Goal: Transaction & Acquisition: Subscribe to service/newsletter

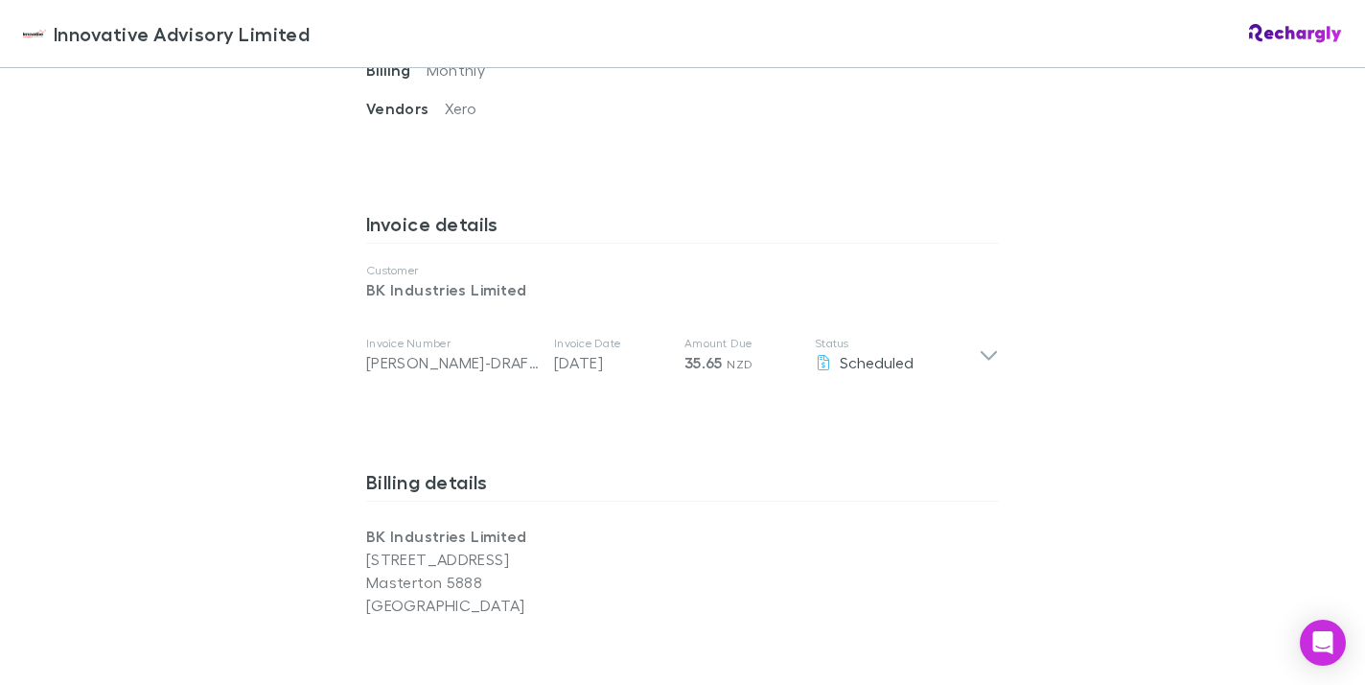
scroll to position [878, 0]
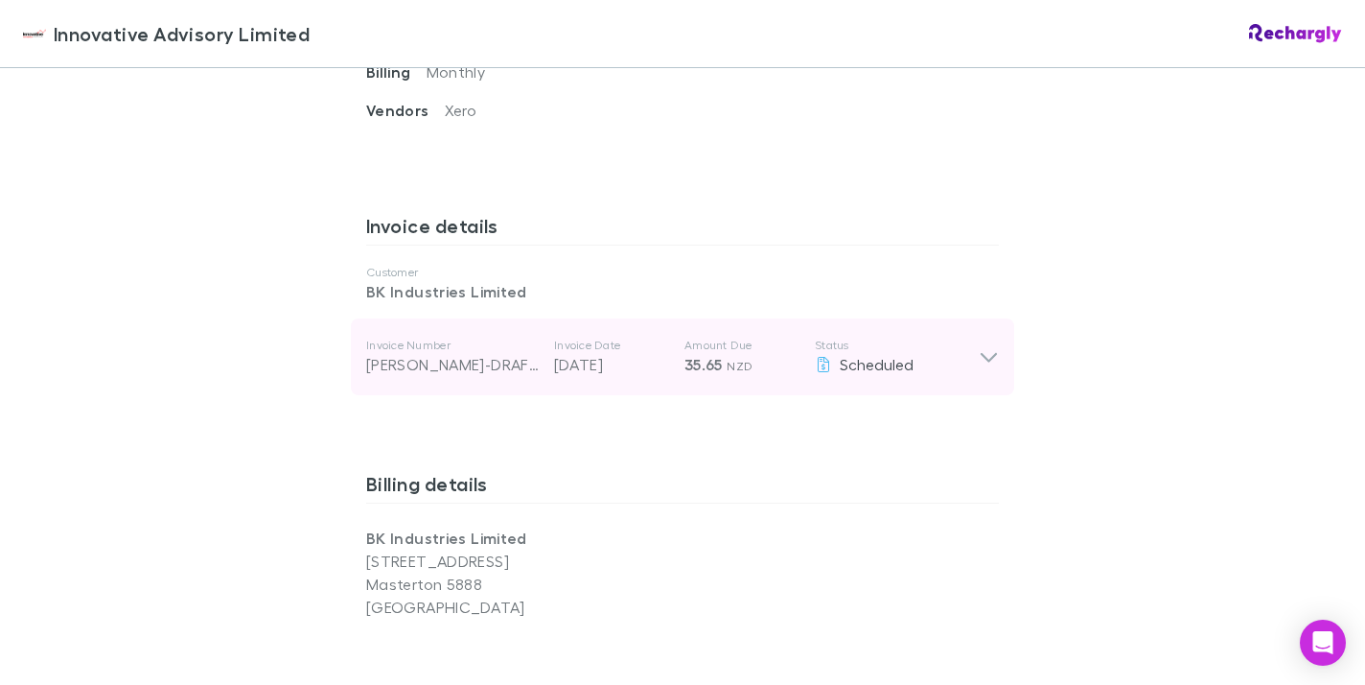
click at [990, 362] on icon at bounding box center [989, 356] width 20 height 23
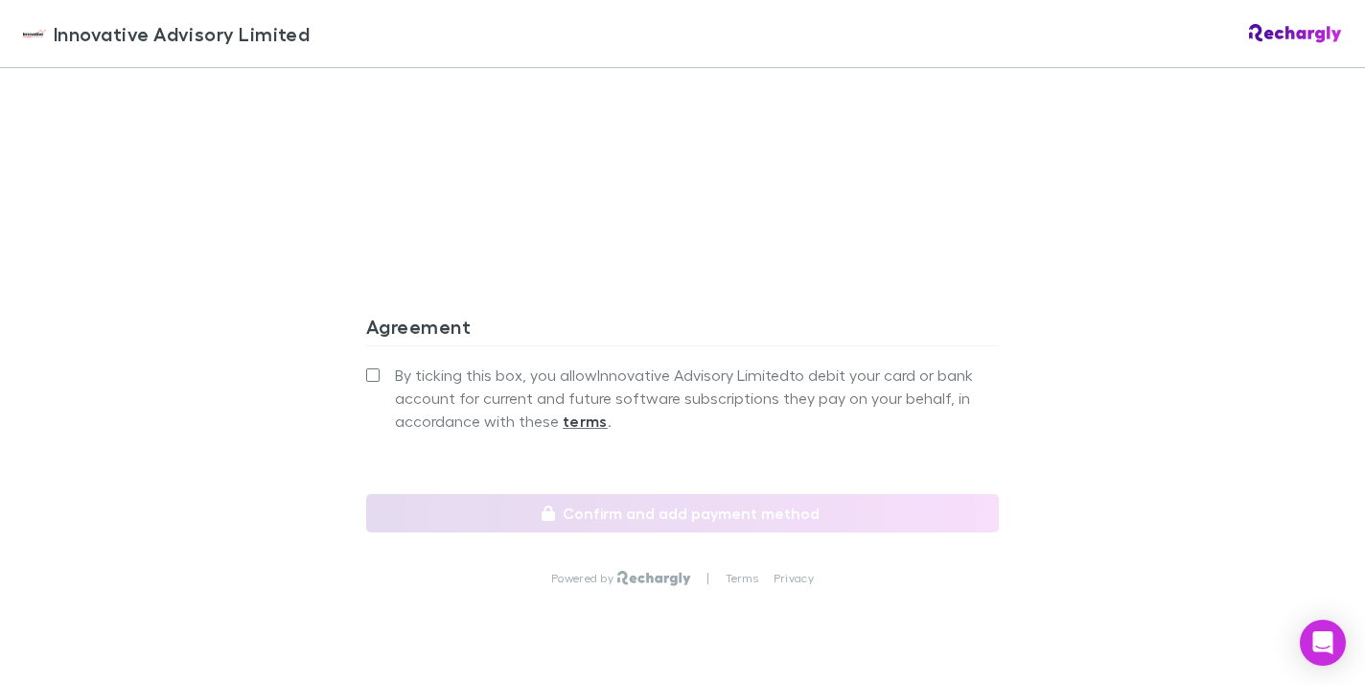
scroll to position [2013, 0]
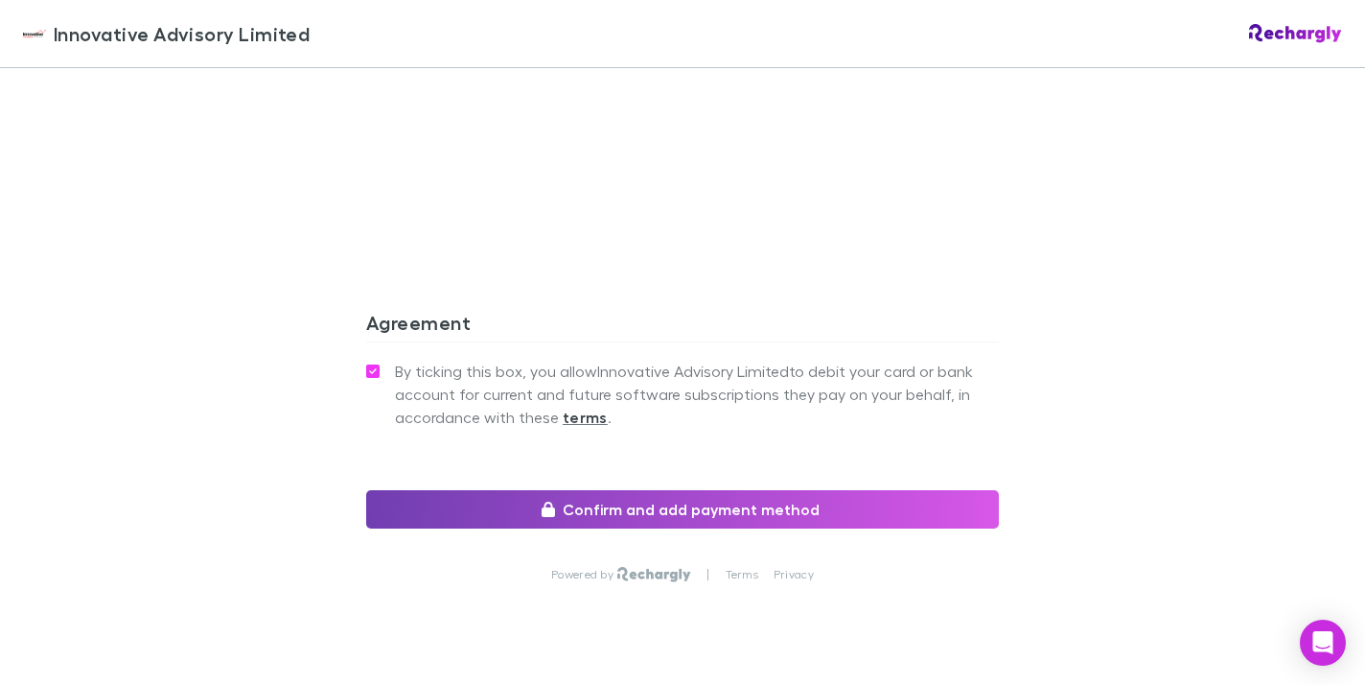
click at [687, 508] on button "Confirm and add payment method" at bounding box center [682, 509] width 633 height 38
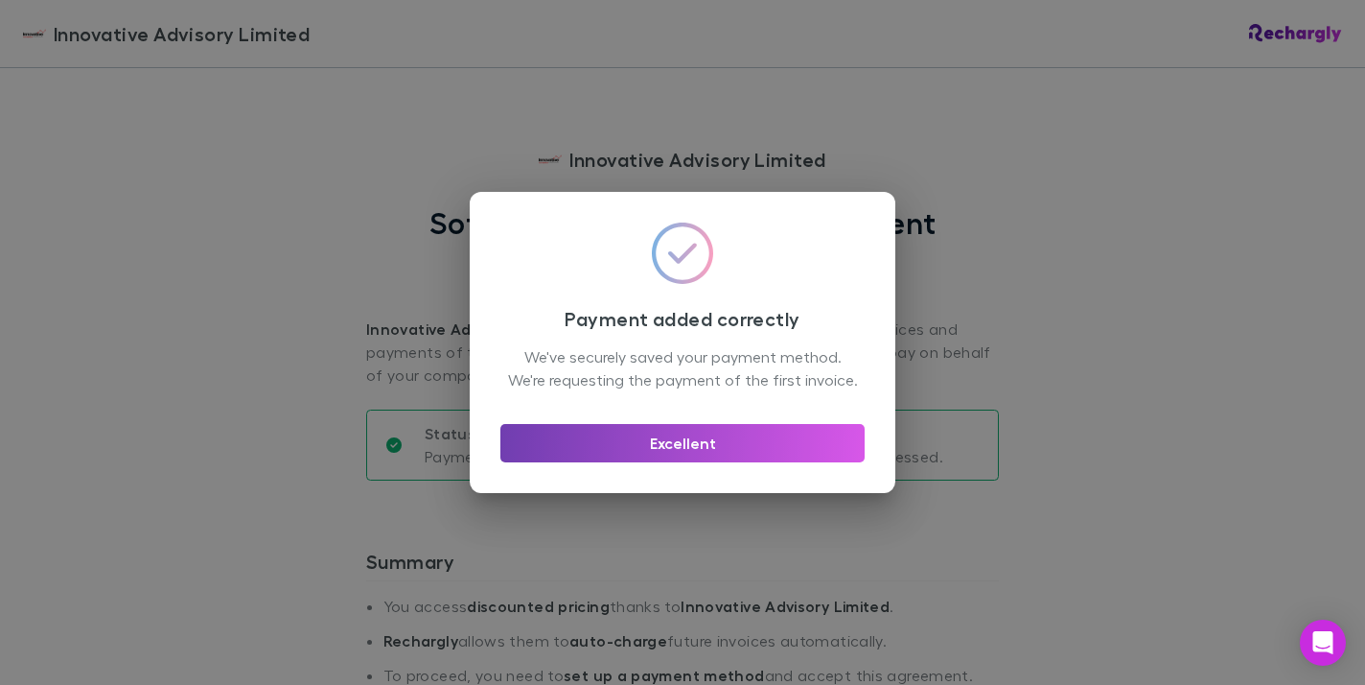
click at [720, 453] on button "Excellent" at bounding box center [682, 443] width 364 height 38
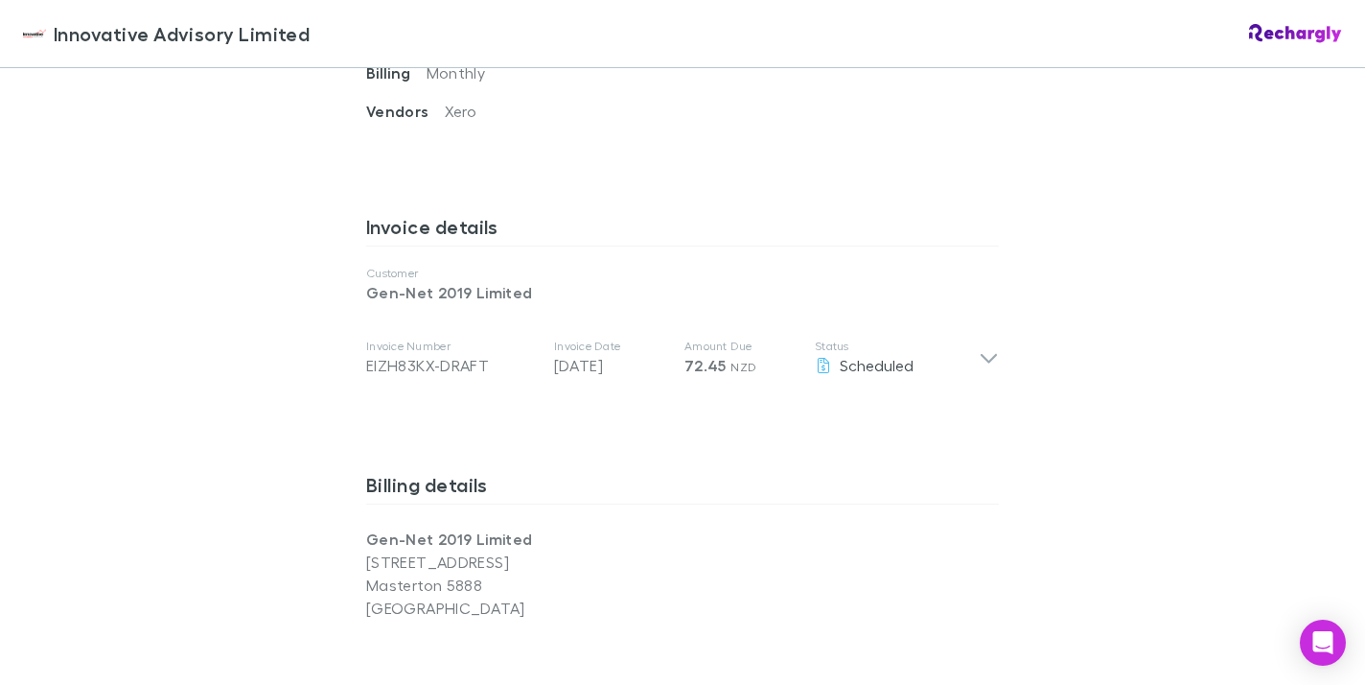
scroll to position [882, 0]
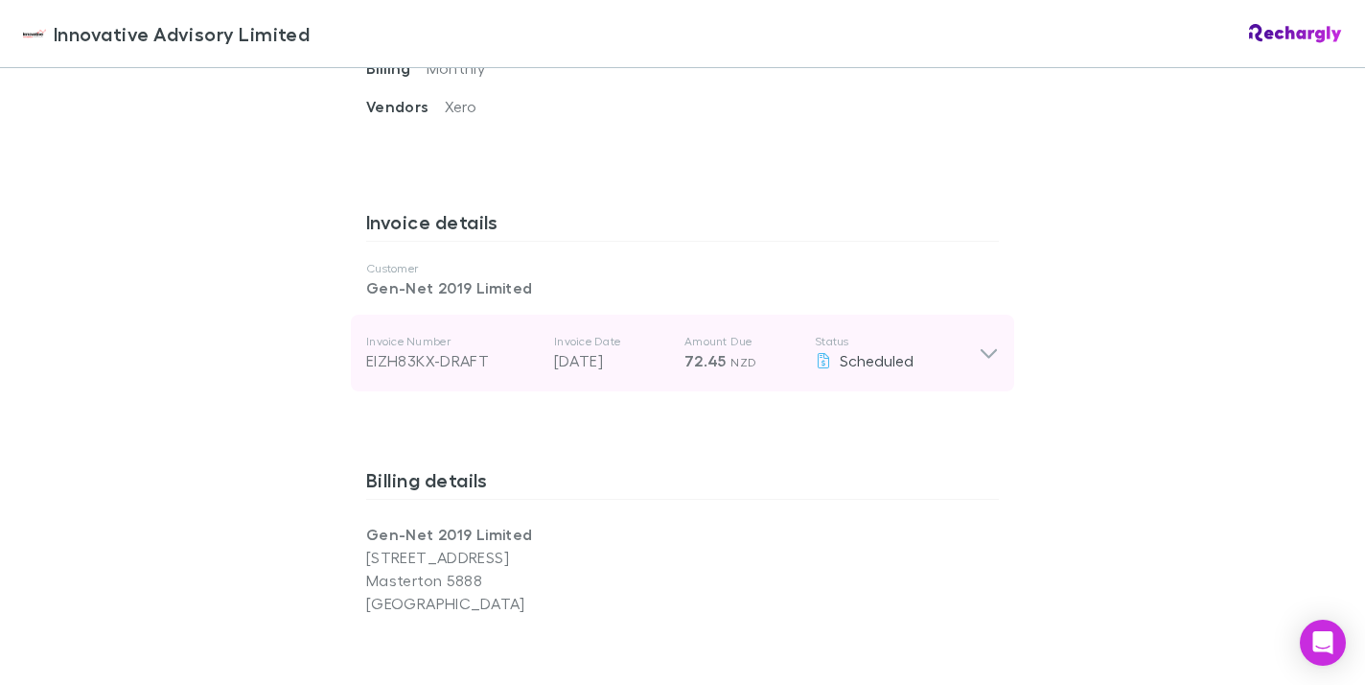
click at [990, 350] on icon at bounding box center [989, 352] width 20 height 23
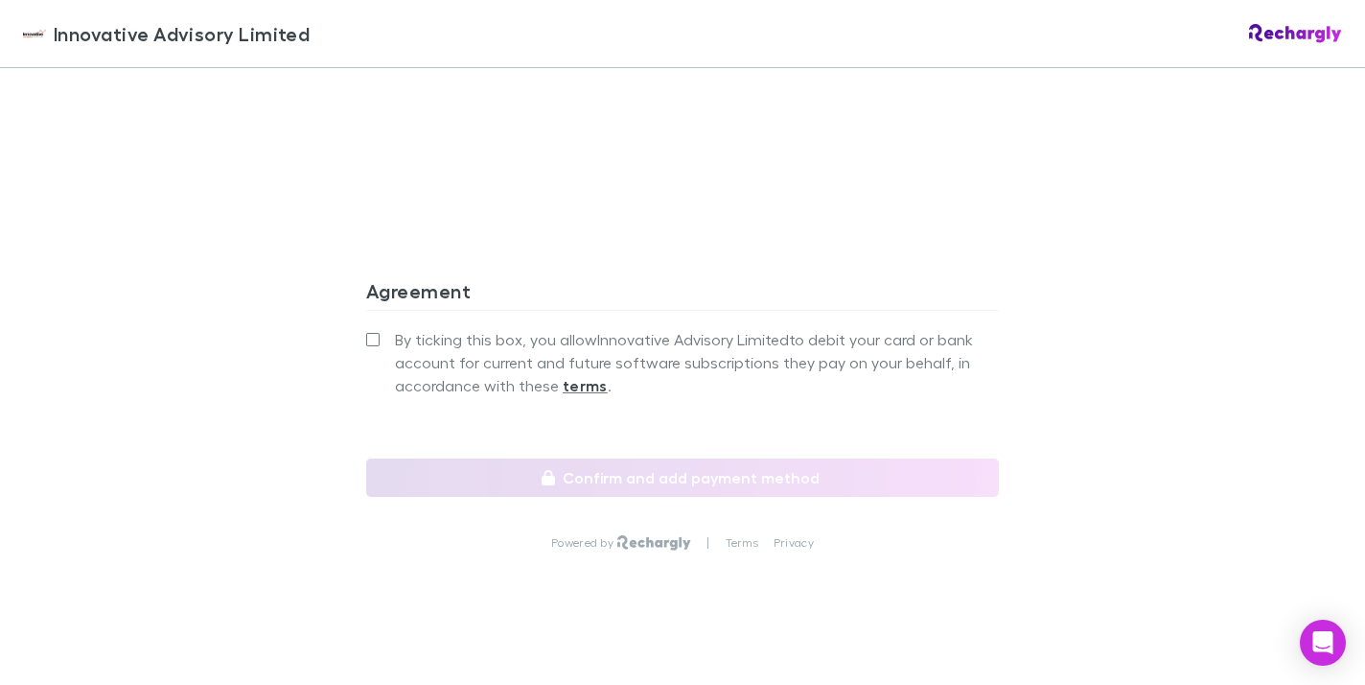
scroll to position [2050, 0]
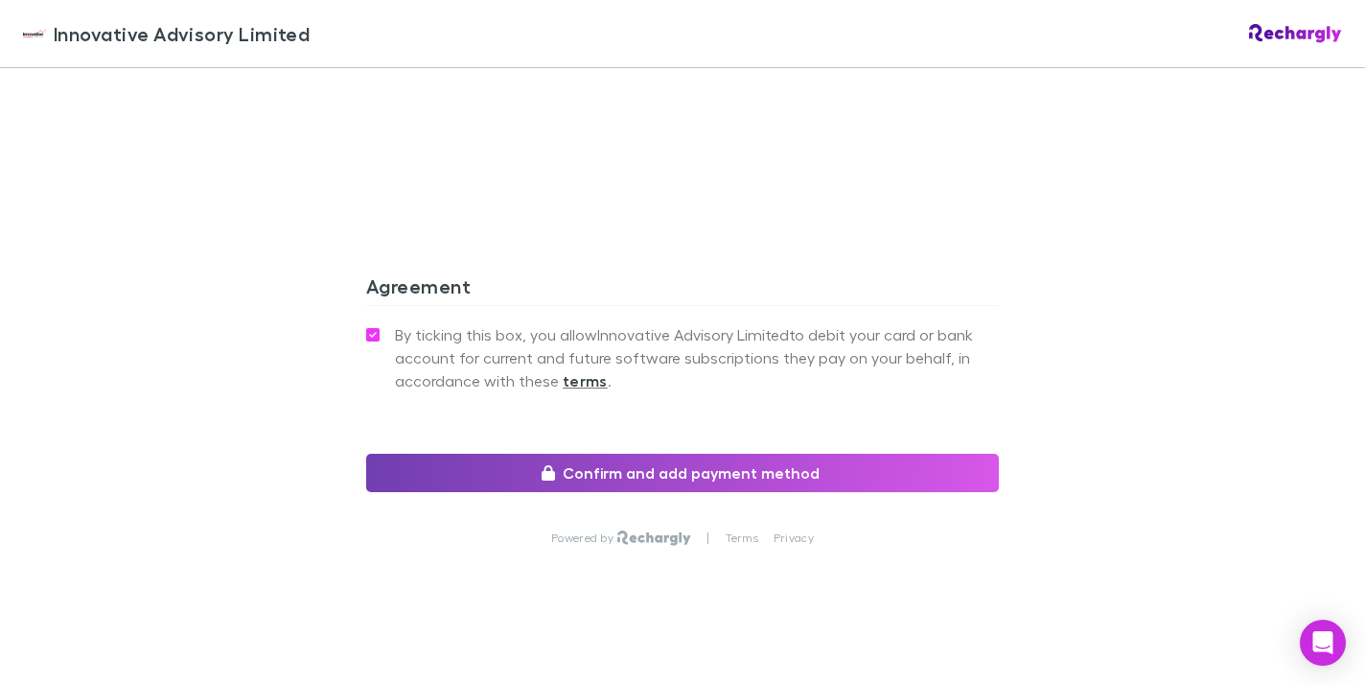
click at [589, 476] on button "Confirm and add payment method" at bounding box center [682, 472] width 633 height 38
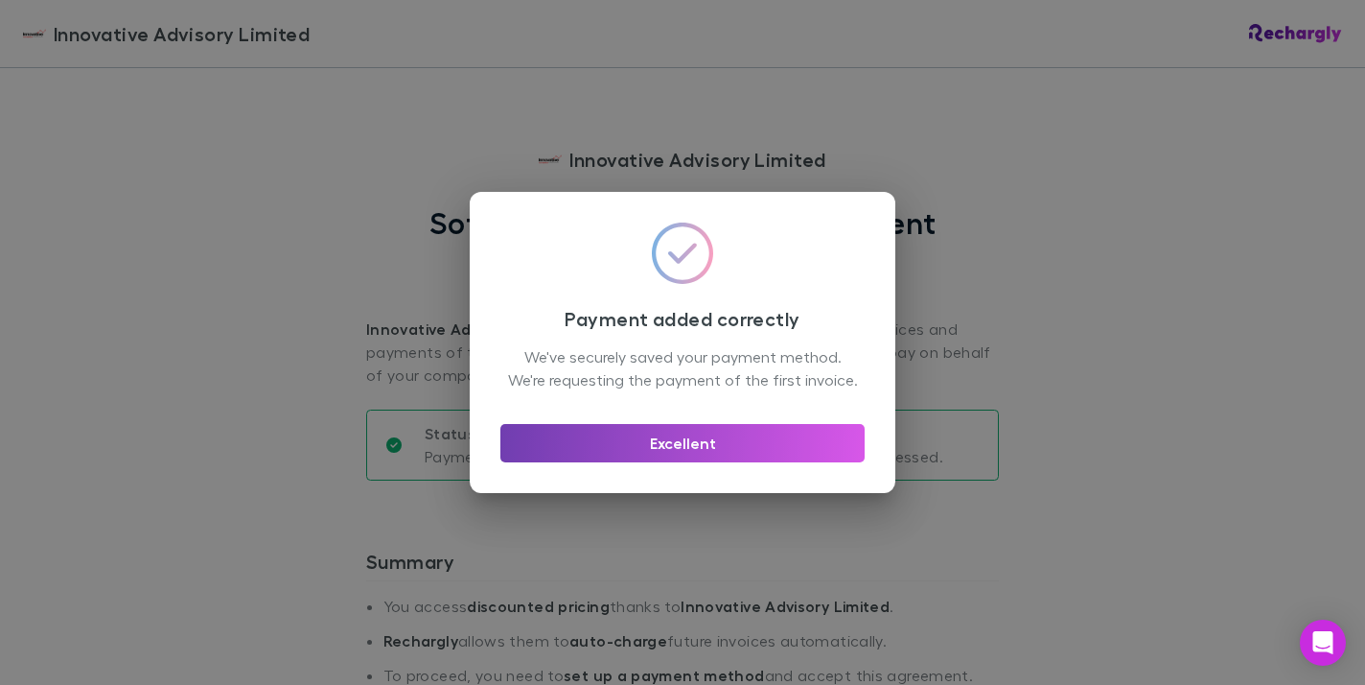
click at [683, 461] on button "Excellent" at bounding box center [682, 443] width 364 height 38
